Goal: Transaction & Acquisition: Purchase product/service

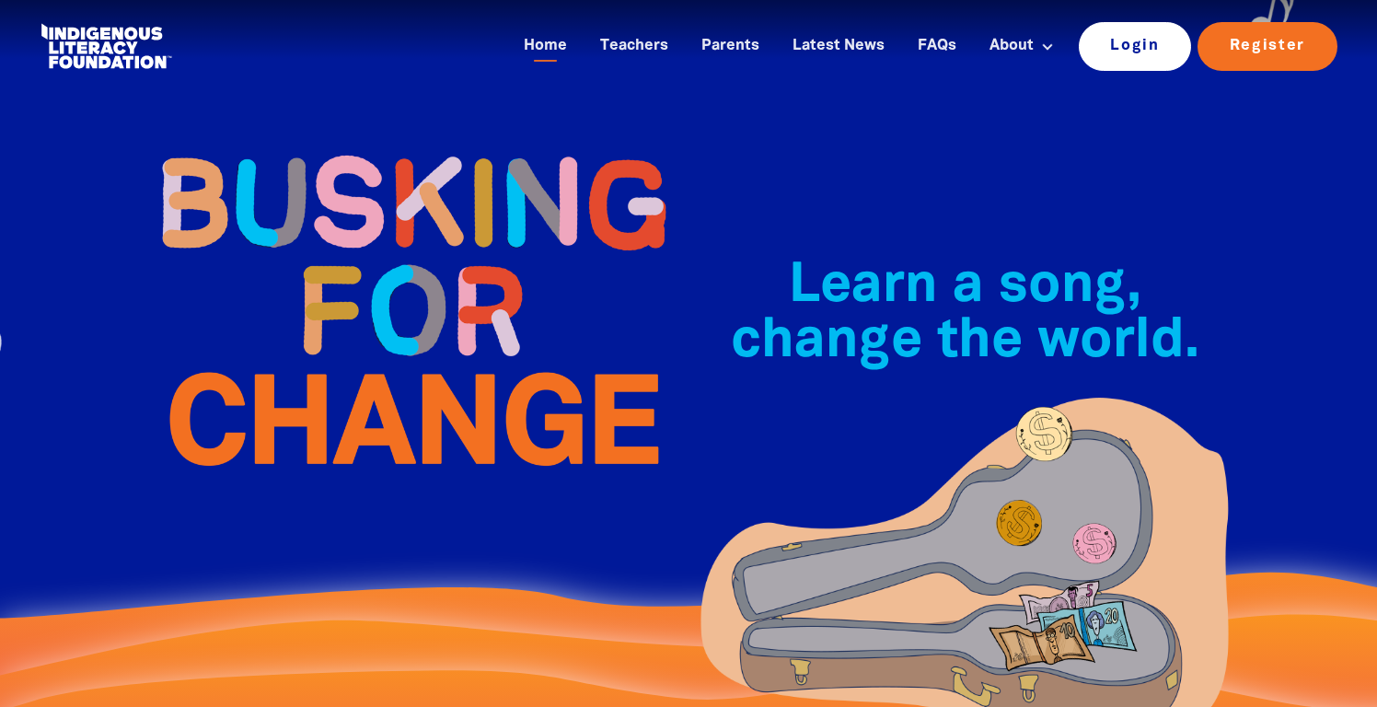
click at [1128, 43] on link "Login" at bounding box center [1134, 46] width 113 height 48
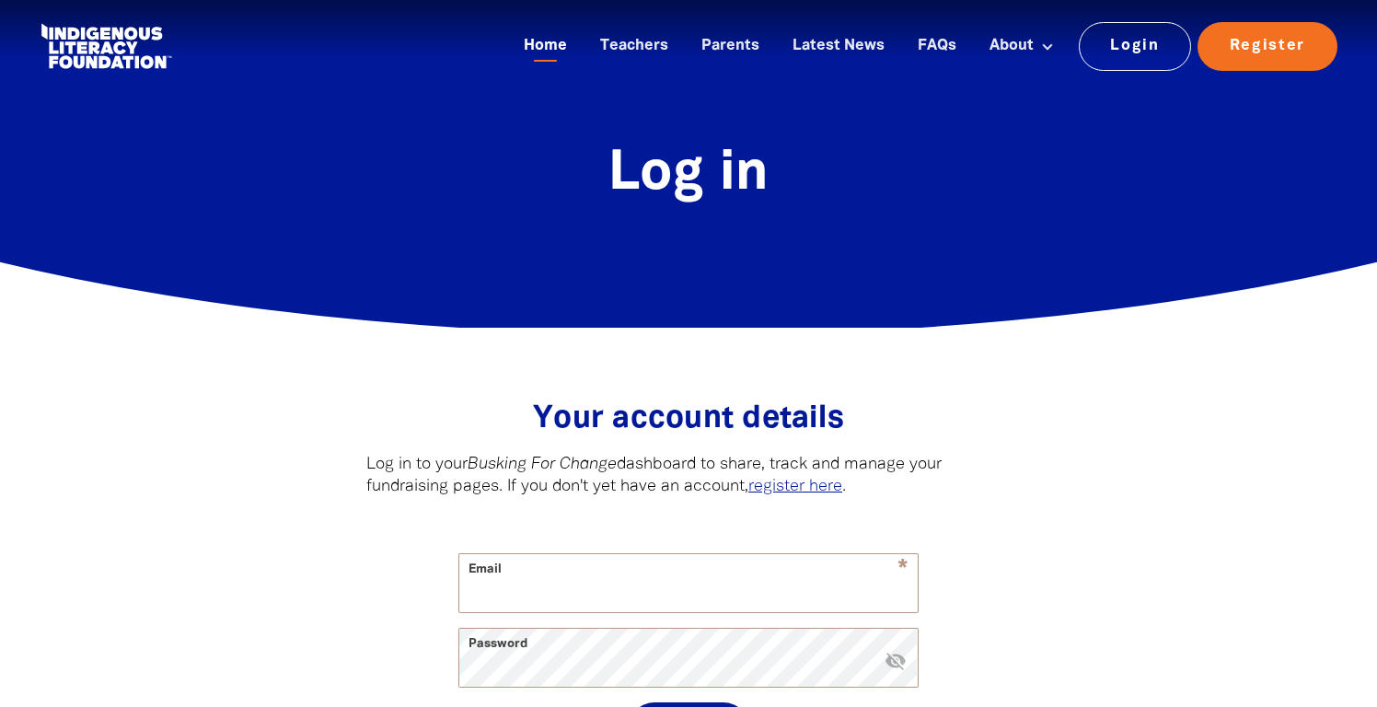
click at [544, 48] on link "Home" at bounding box center [545, 46] width 65 height 30
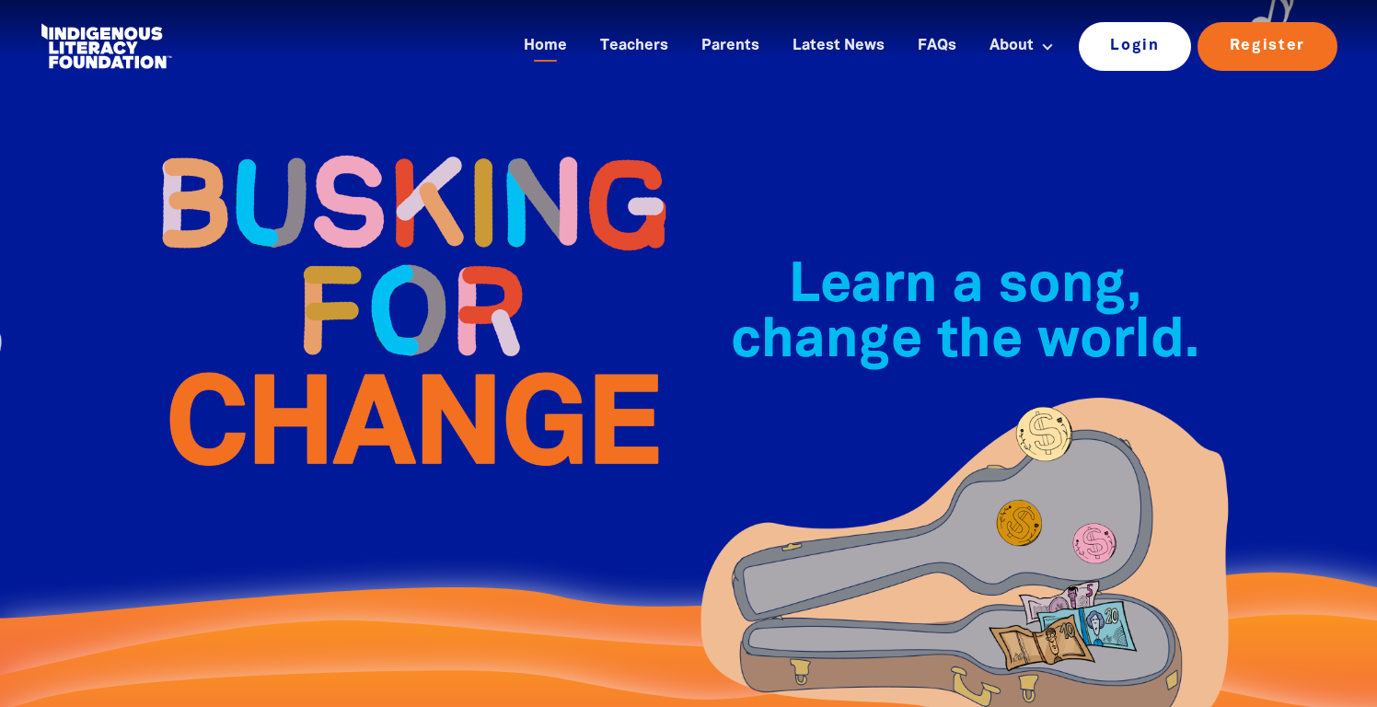
click at [1121, 43] on link "Login" at bounding box center [1134, 46] width 113 height 48
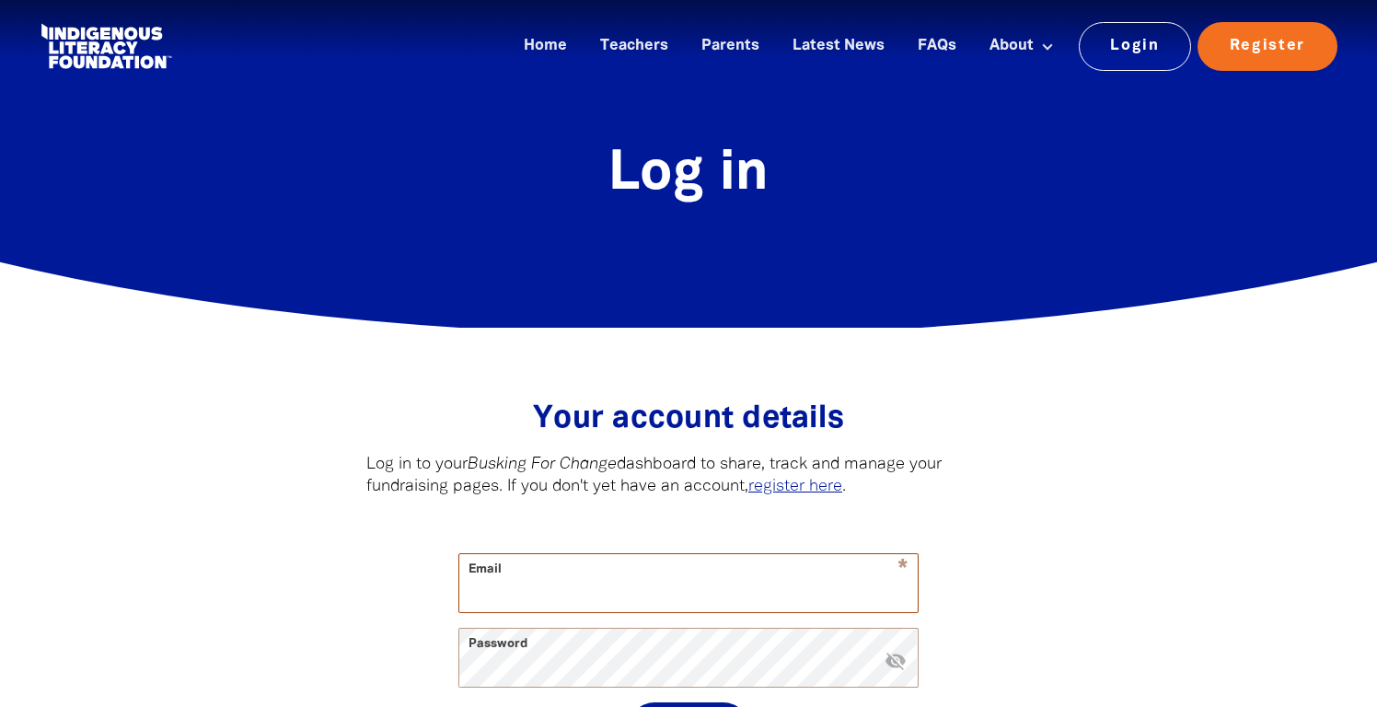
click at [532, 581] on input "Email" at bounding box center [688, 583] width 458 height 58
type input "[EMAIL_ADDRESS][DOMAIN_NAME]"
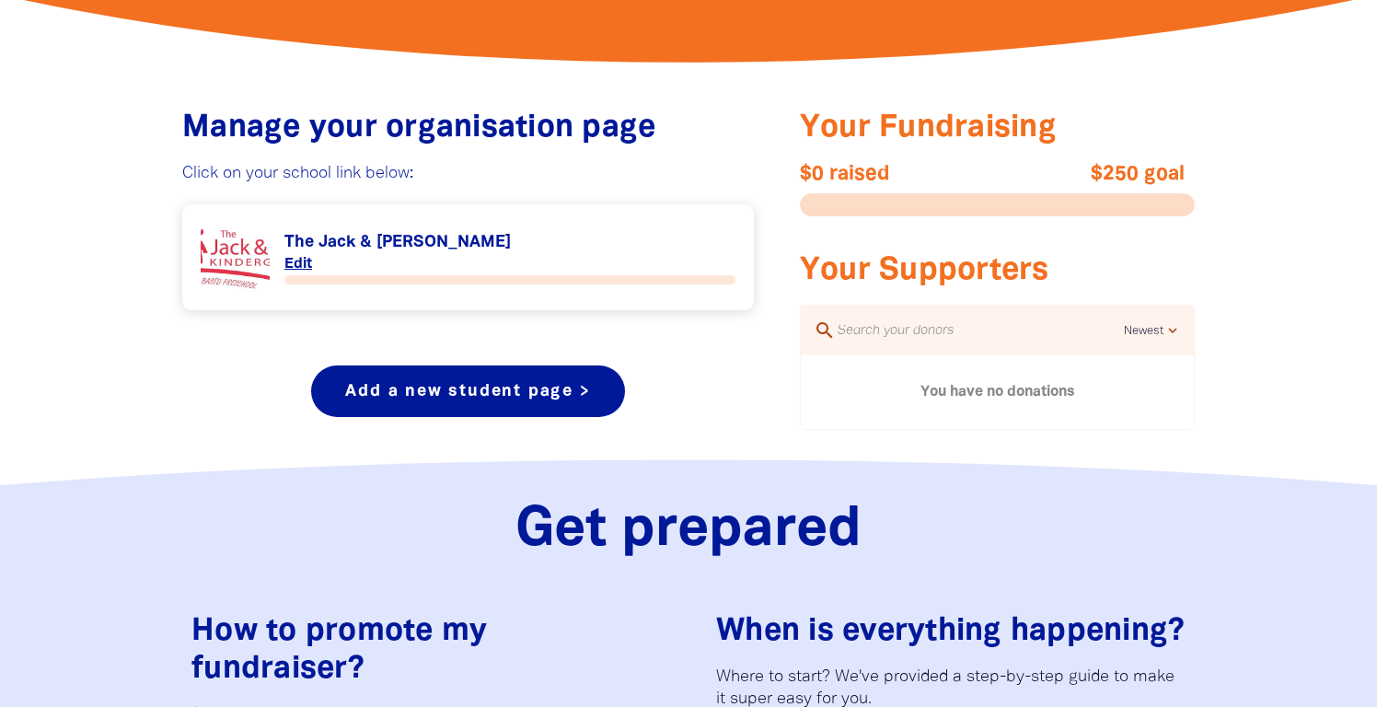
scroll to position [656, 0]
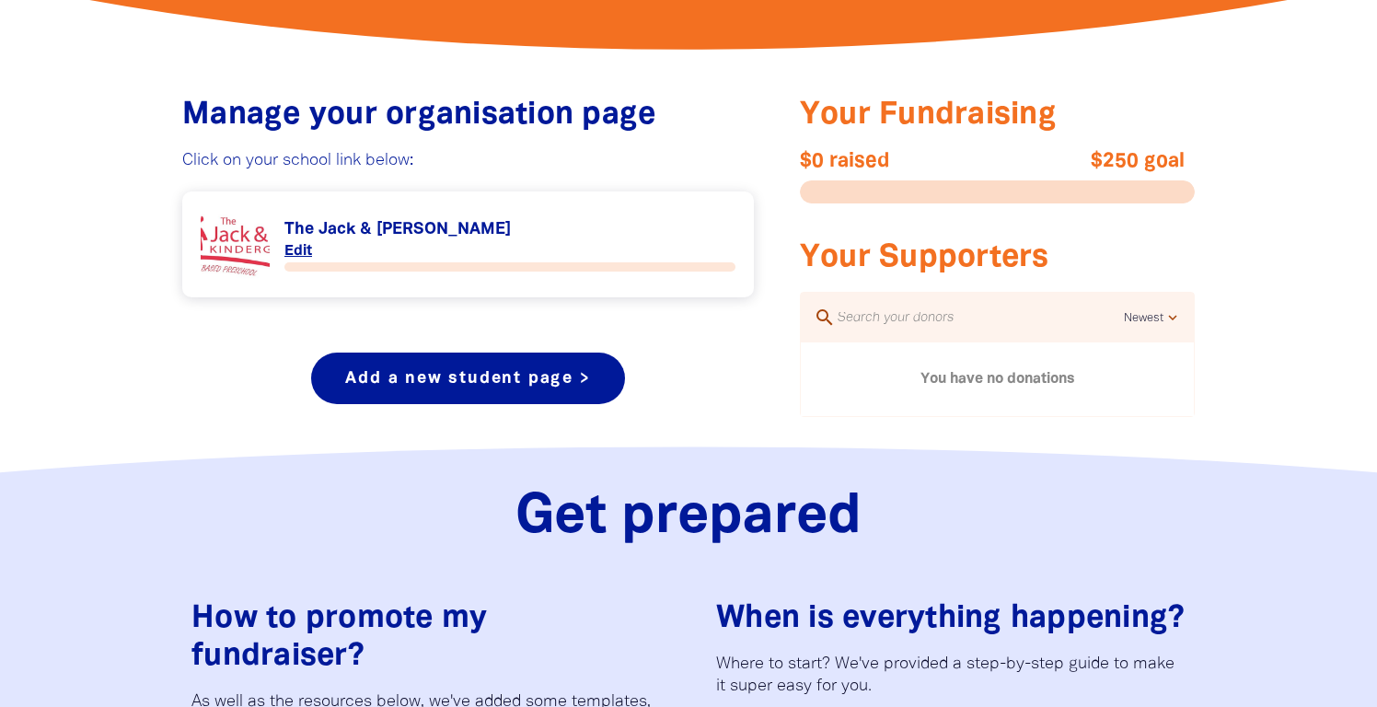
click at [494, 224] on link "Link to The Jack & [PERSON_NAME]" at bounding box center [468, 244] width 535 height 69
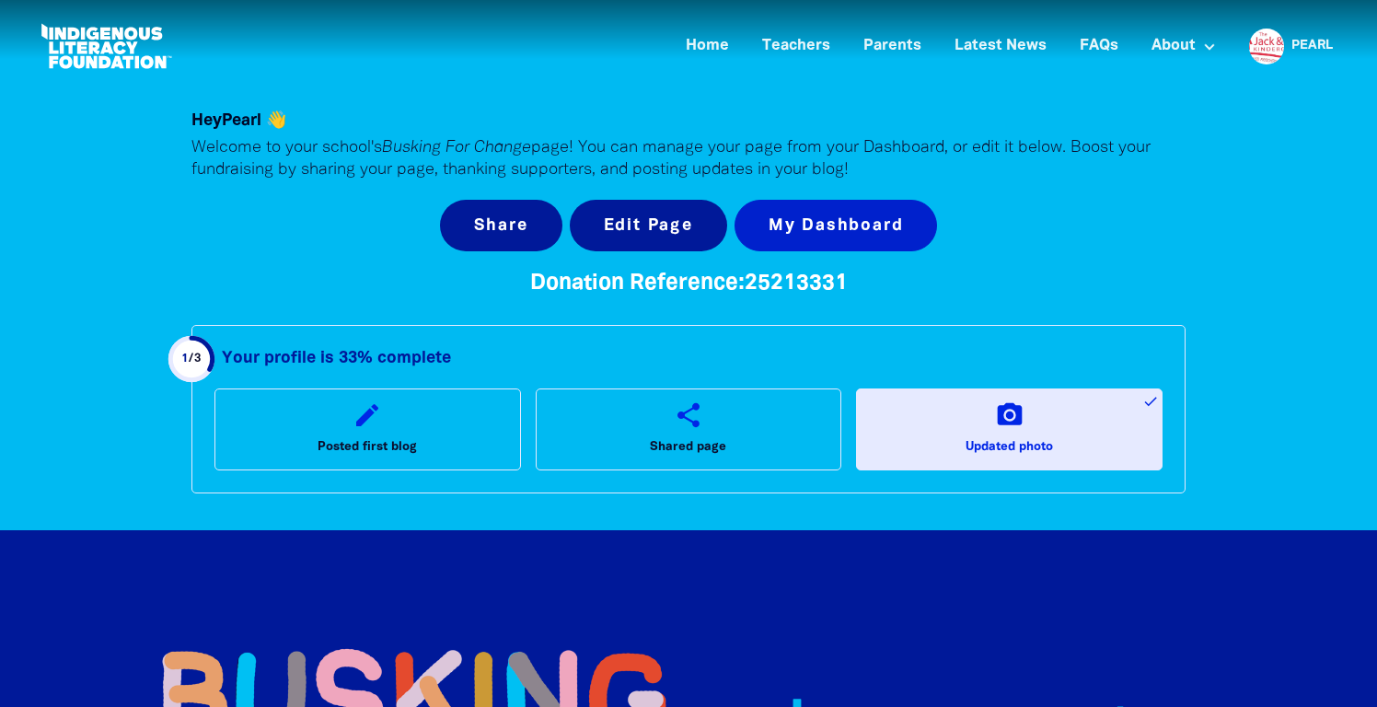
click at [848, 221] on link "My Dashboard" at bounding box center [835, 226] width 203 height 52
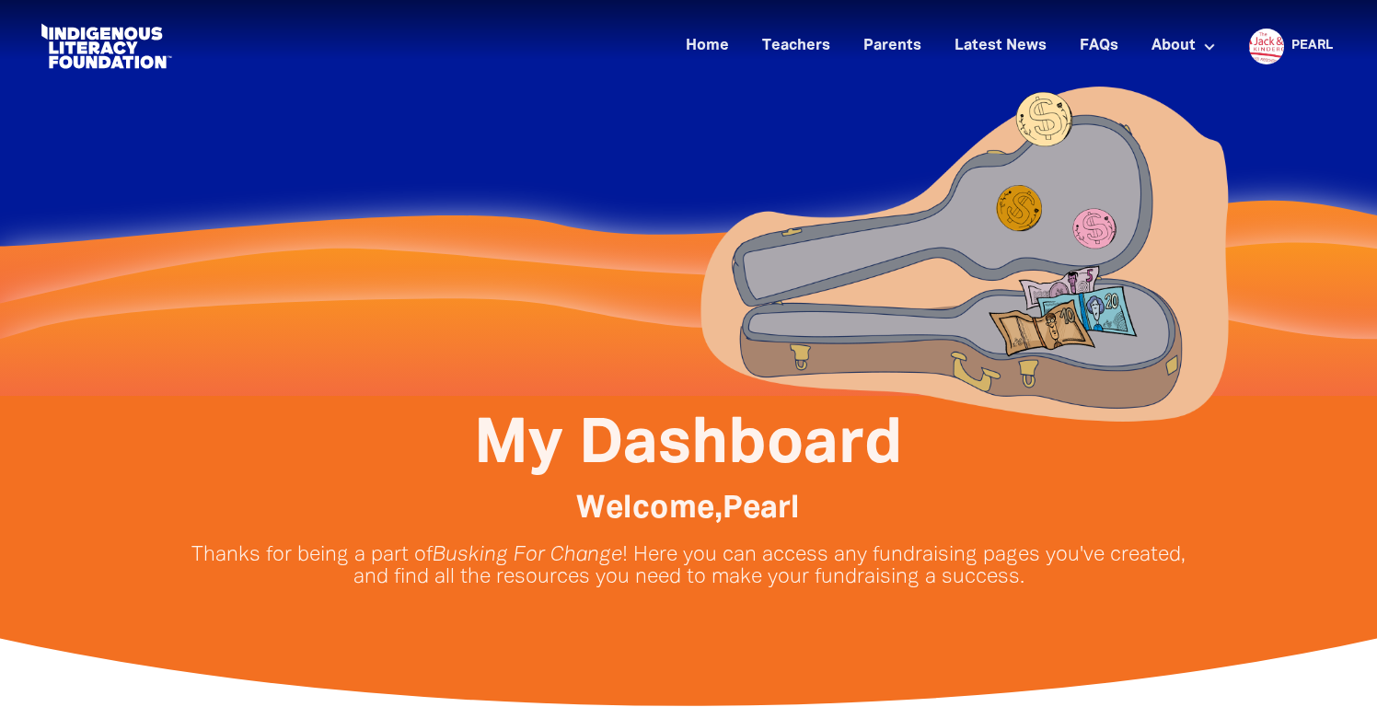
click at [441, 161] on div at bounding box center [688, 198] width 1104 height 396
click at [711, 41] on link "Home" at bounding box center [706, 46] width 65 height 30
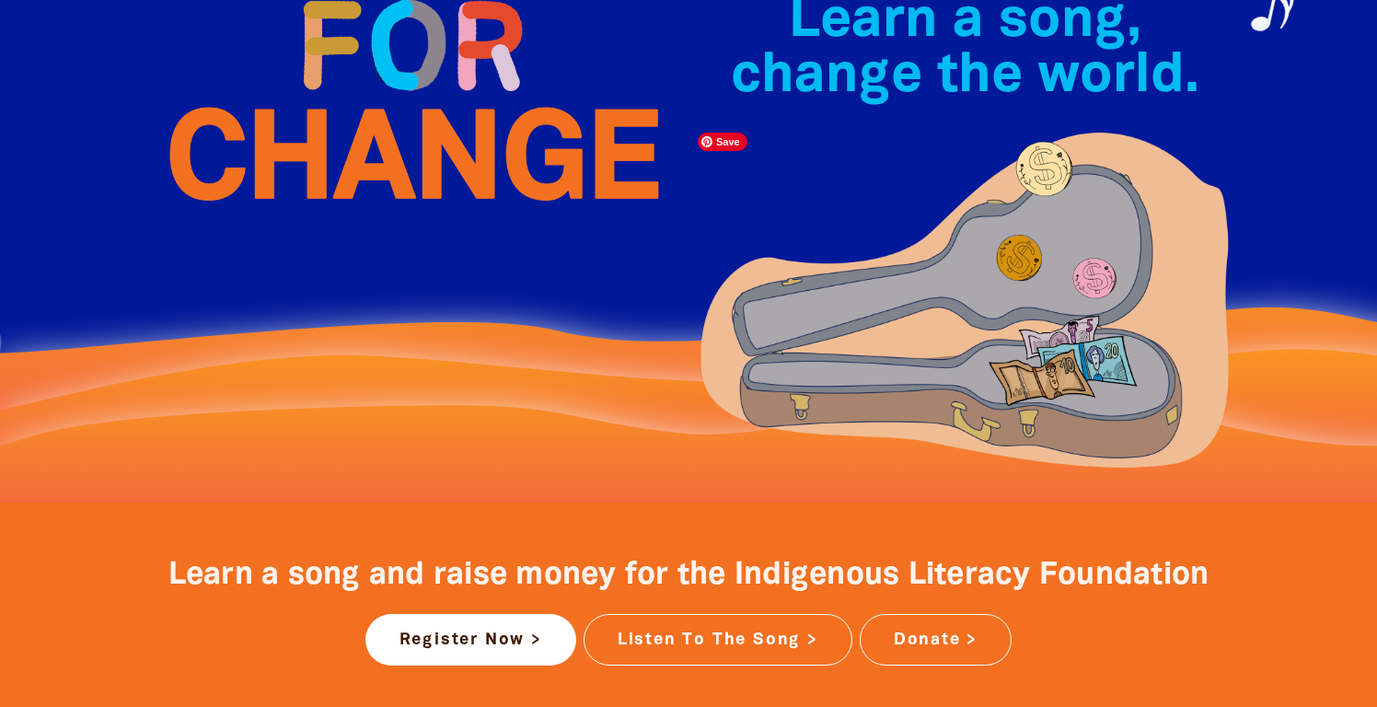
scroll to position [304, 0]
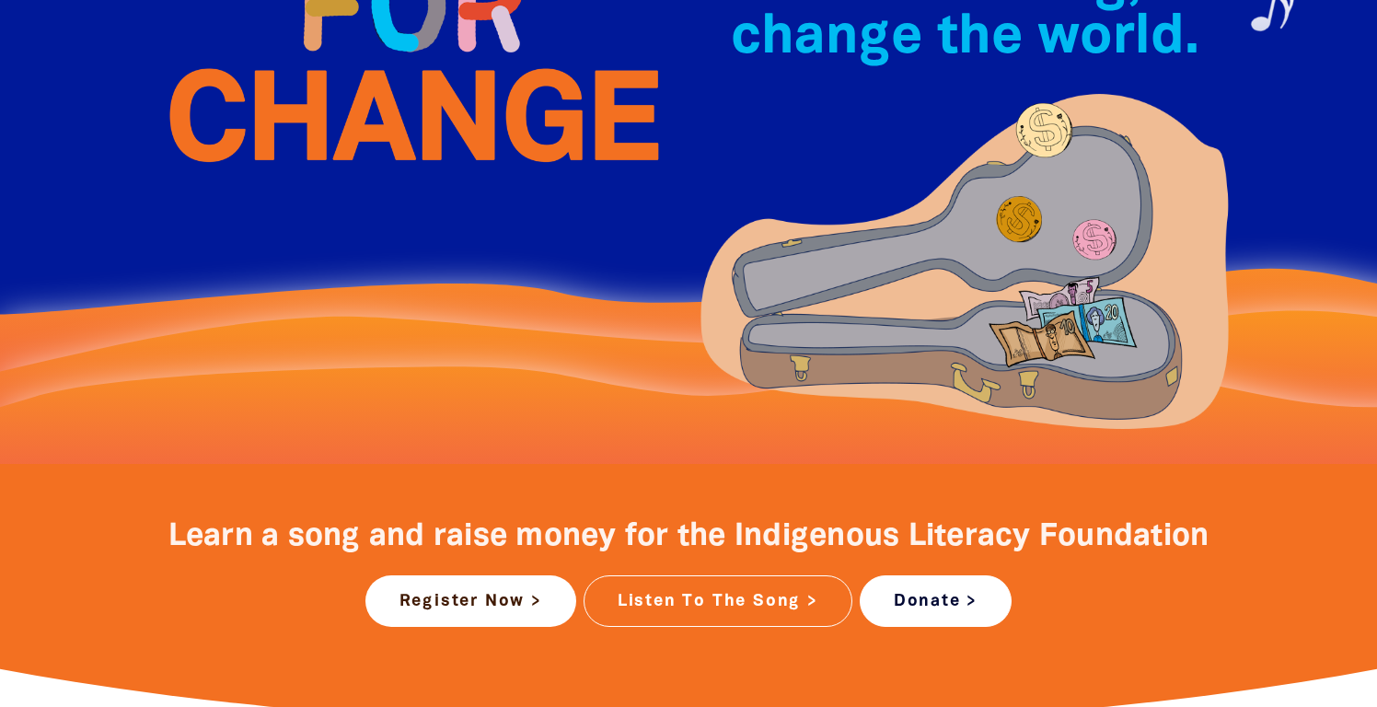
click at [938, 598] on link "Donate >" at bounding box center [935, 601] width 152 height 52
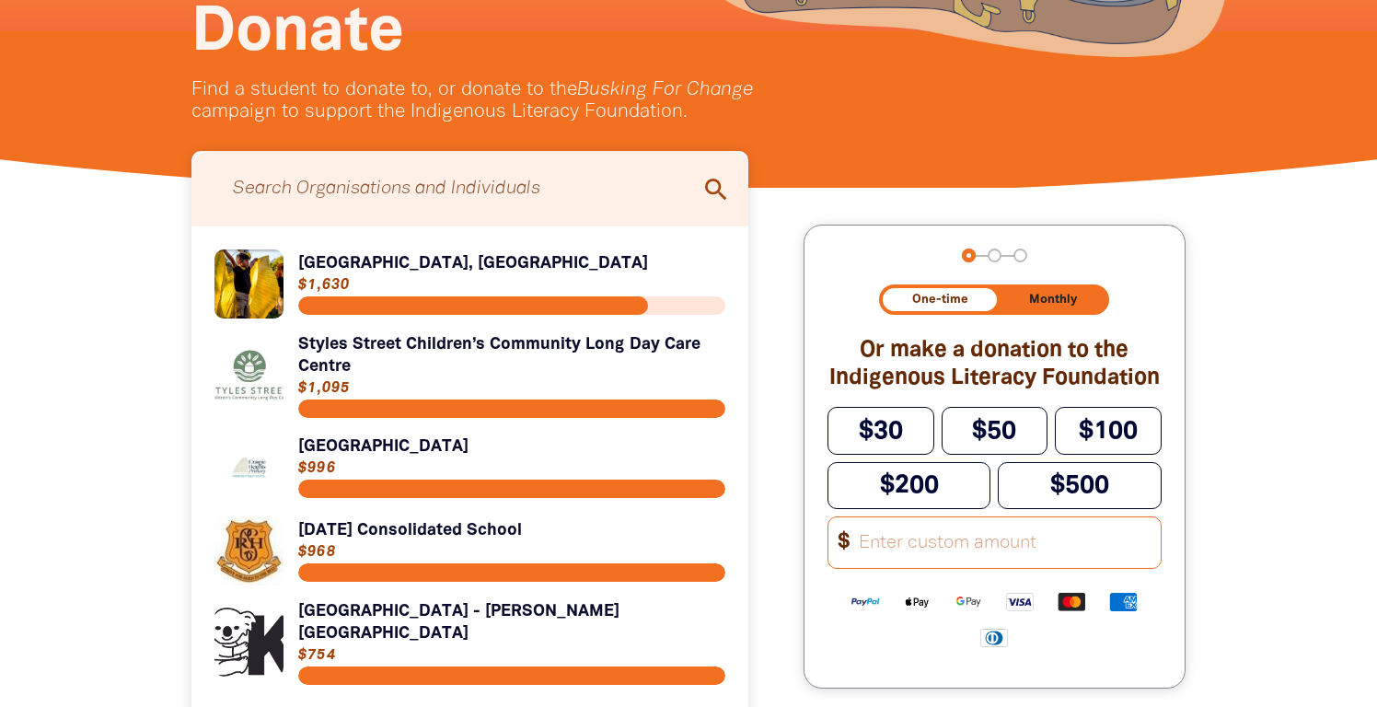
scroll to position [285, 0]
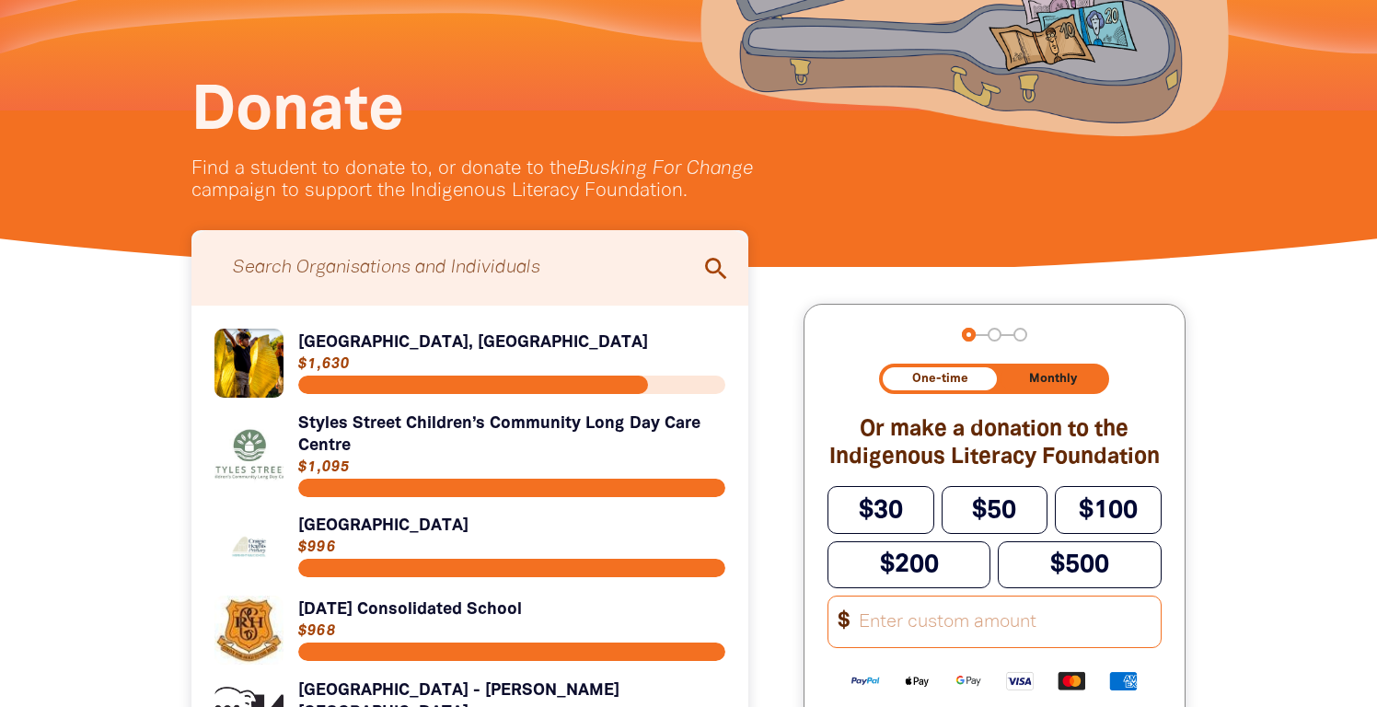
click at [475, 261] on input "Search for individuals and teams:" at bounding box center [470, 267] width 520 height 57
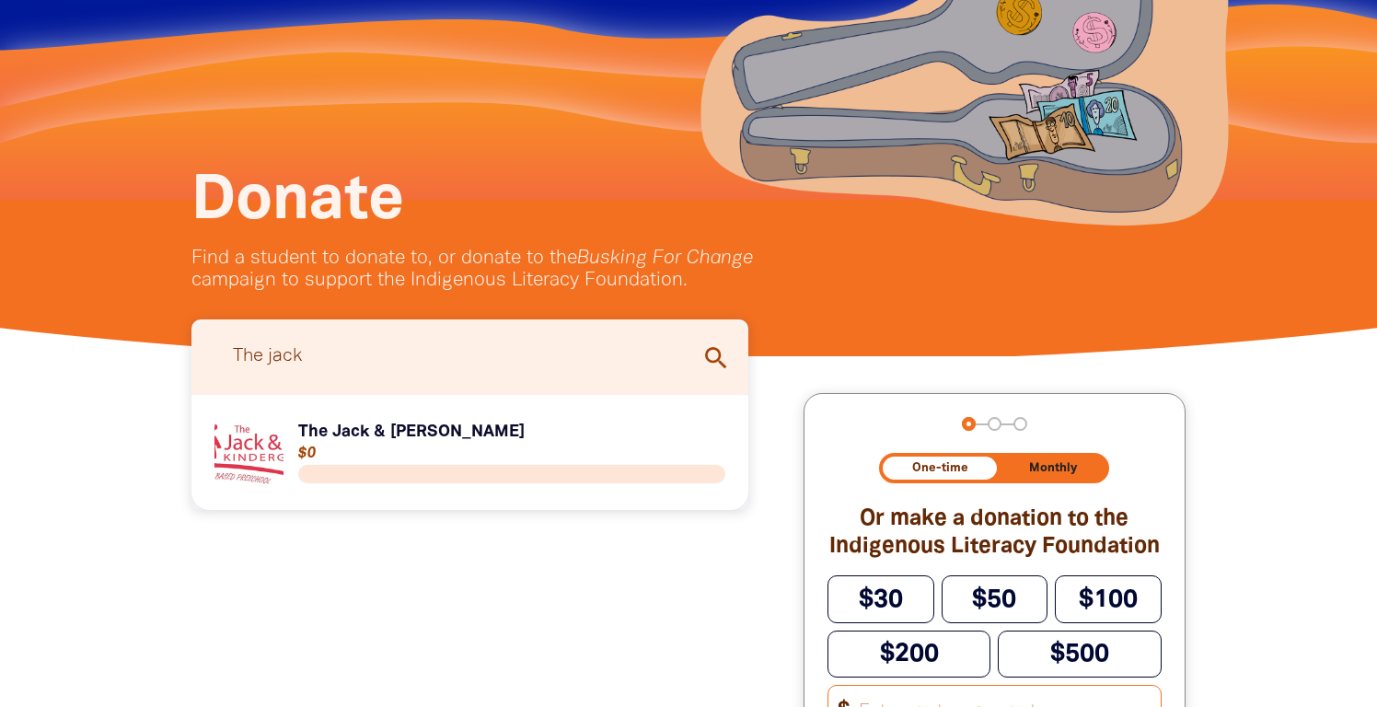
scroll to position [0, 0]
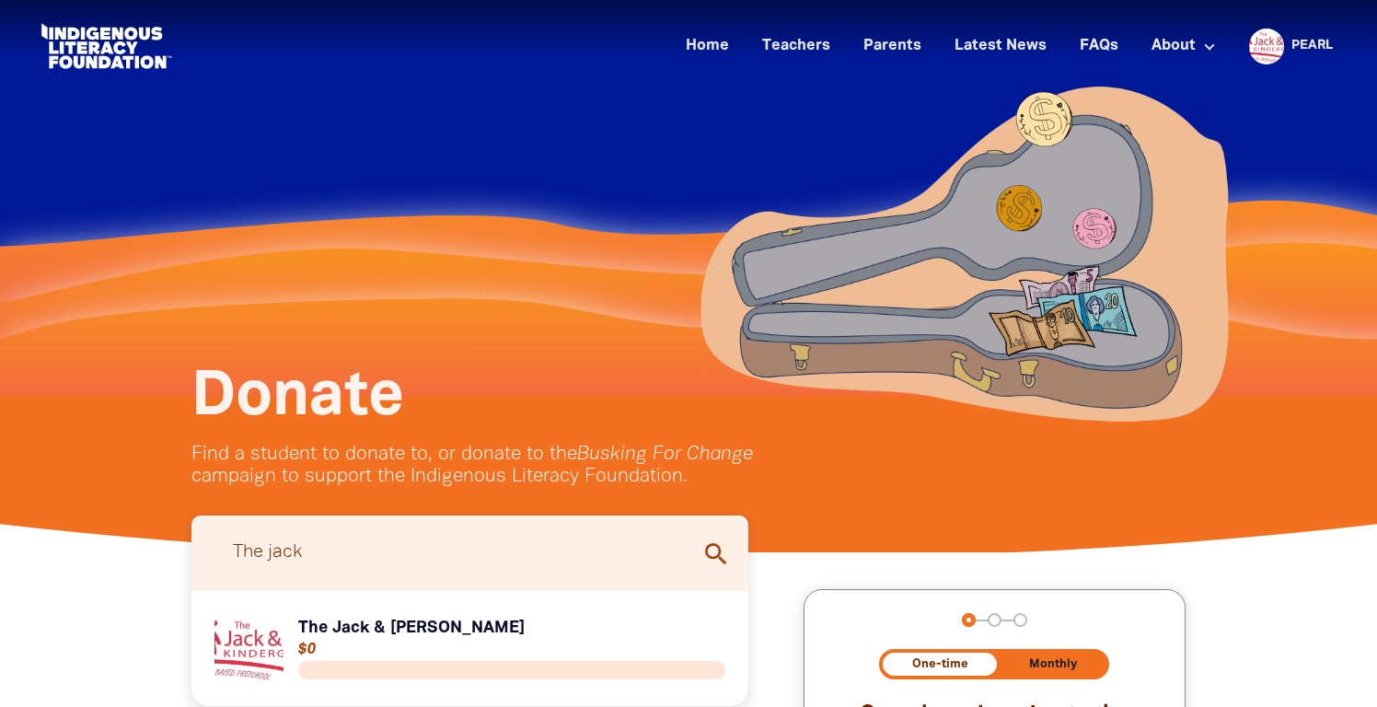
type input "The jack"
